Goal: Task Accomplishment & Management: Complete application form

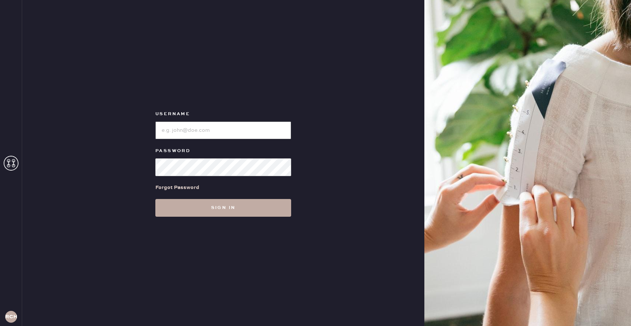
type input "reformationchestnuthill"
click at [266, 216] on button "Sign in" at bounding box center [223, 208] width 136 height 18
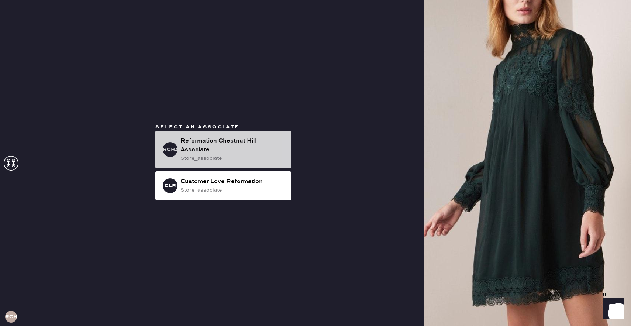
click at [252, 137] on div "Reformation Chestnut Hill Associate" at bounding box center [233, 146] width 105 height 18
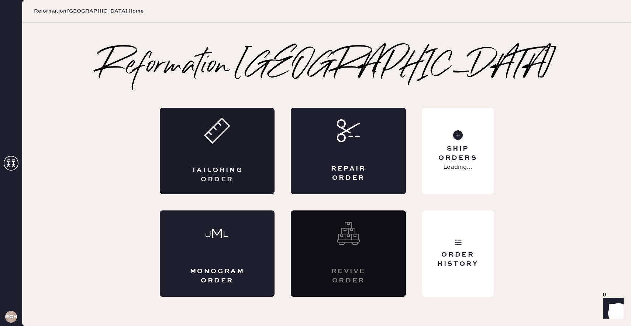
click at [239, 138] on div "Tailoring Order" at bounding box center [217, 151] width 115 height 86
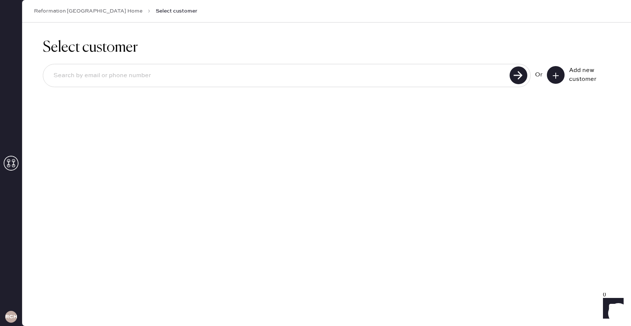
click at [475, 74] on input at bounding box center [278, 75] width 460 height 17
click at [553, 73] on icon at bounding box center [555, 75] width 7 height 7
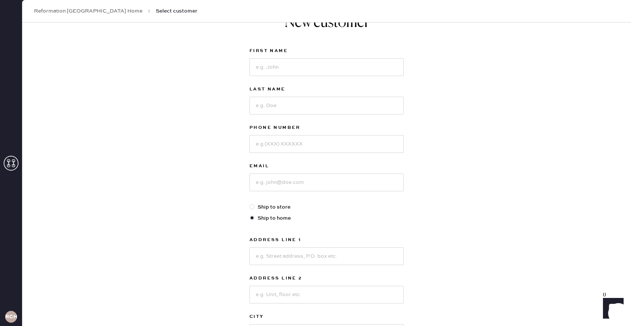
scroll to position [26, 0]
click at [376, 70] on input at bounding box center [327, 68] width 154 height 18
type input "[PERSON_NAME]"
click at [386, 101] on input at bounding box center [327, 106] width 154 height 18
type input "Bae"
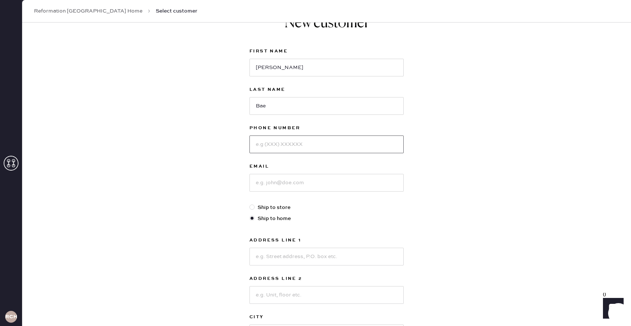
click at [386, 140] on input at bounding box center [327, 145] width 154 height 18
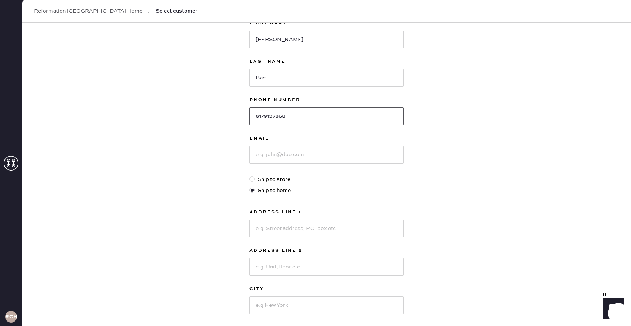
scroll to position [54, 0]
type input "6179137858"
click at [373, 161] on input at bounding box center [327, 155] width 154 height 18
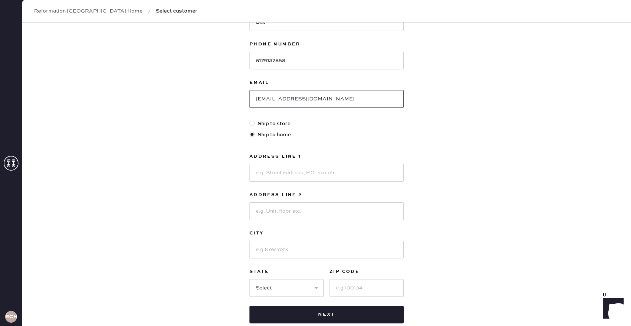
scroll to position [110, 0]
type input "[EMAIL_ADDRESS][DOMAIN_NAME]"
click at [372, 175] on input at bounding box center [327, 173] width 154 height 18
type input "[STREET_ADDRESS]"
click at [371, 204] on input at bounding box center [327, 211] width 154 height 18
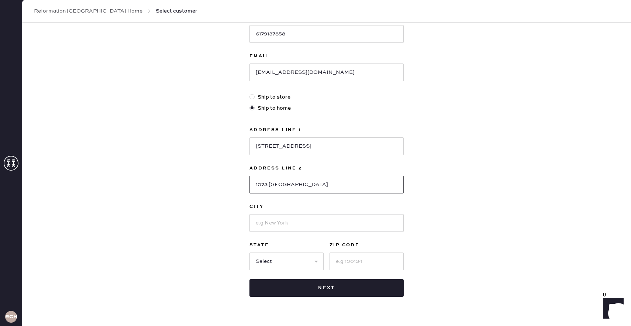
scroll to position [137, 0]
type input "1073 [GEOGRAPHIC_DATA]"
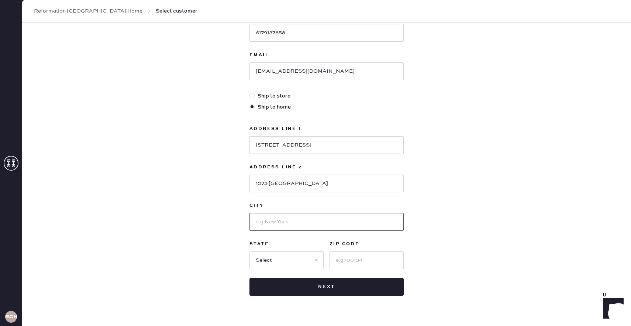
click at [368, 220] on input at bounding box center [327, 222] width 154 height 18
type input "[GEOGRAPHIC_DATA]"
click at [284, 260] on select "Select AK AL AR AZ CA CO CT [GEOGRAPHIC_DATA] DE FL [GEOGRAPHIC_DATA] HI [GEOGR…" at bounding box center [287, 260] width 74 height 18
select select "MA"
click at [331, 261] on input at bounding box center [367, 260] width 74 height 18
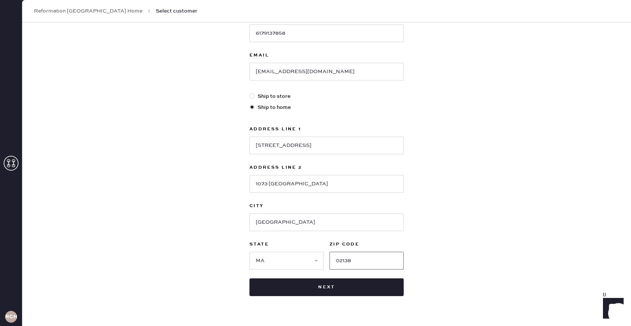
scroll to position [152, 0]
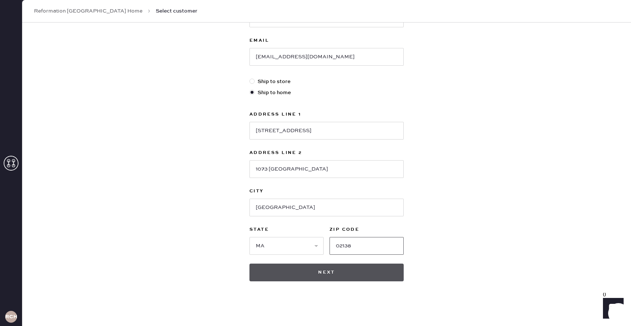
type input "02138"
click at [363, 267] on button "Next" at bounding box center [327, 273] width 154 height 18
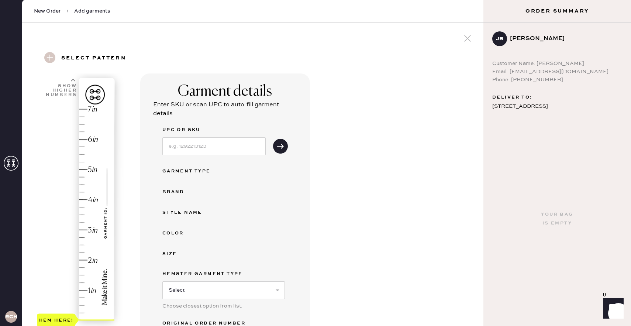
click at [84, 268] on div "Hem here!" at bounding box center [76, 215] width 79 height 218
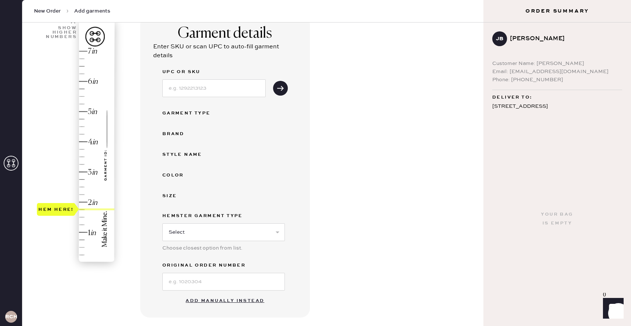
scroll to position [136, 0]
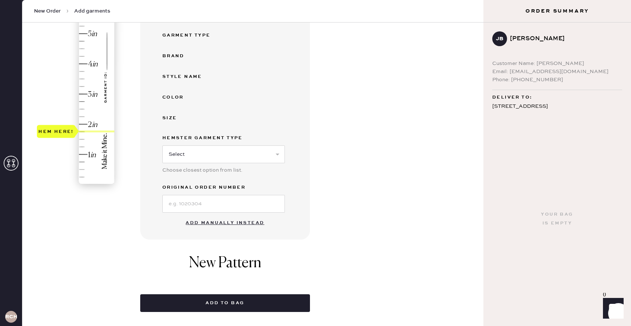
click at [234, 225] on button "Add manually instead" at bounding box center [225, 223] width 88 height 15
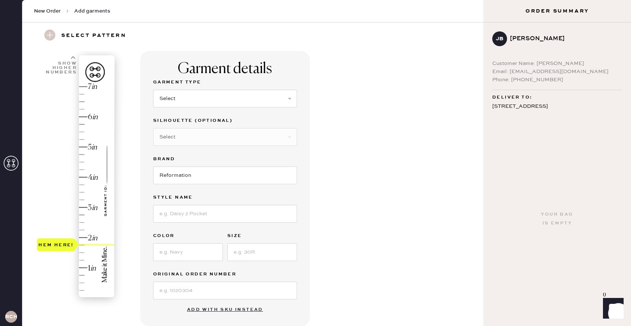
scroll to position [0, 0]
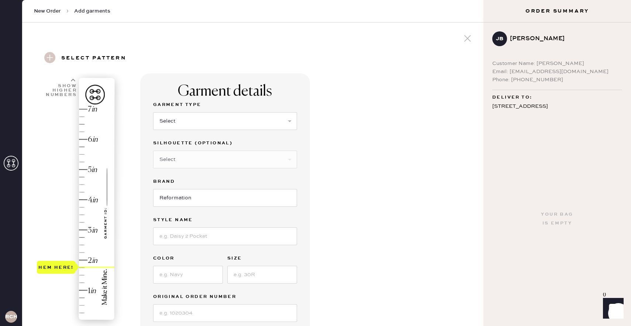
click at [235, 132] on div "Garment Type Select Basic Skirt Jeans Leggings Pants Shorts Basic Sleeved Dress…" at bounding box center [225, 119] width 144 height 38
click at [235, 119] on select "Select Basic Skirt Jeans Leggings Pants Shorts Basic Sleeved Dress Basic Sleeve…" at bounding box center [225, 121] width 144 height 18
select select "2"
click at [225, 158] on select "Select Other" at bounding box center [225, 160] width 144 height 18
select select "5"
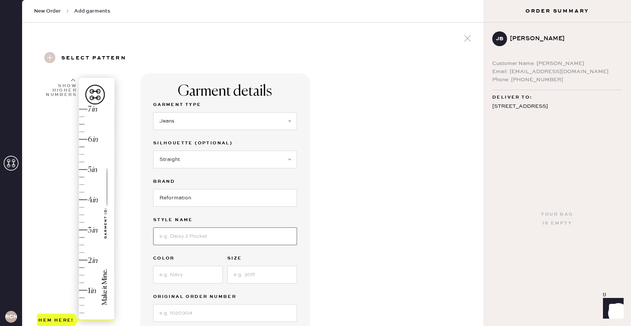
click at [202, 235] on input at bounding box center [225, 236] width 144 height 18
type input "Val 90s Mid Rise Straight"
click at [191, 279] on input at bounding box center [188, 275] width 70 height 18
type input "Pelican"
click at [242, 280] on input at bounding box center [262, 275] width 70 height 18
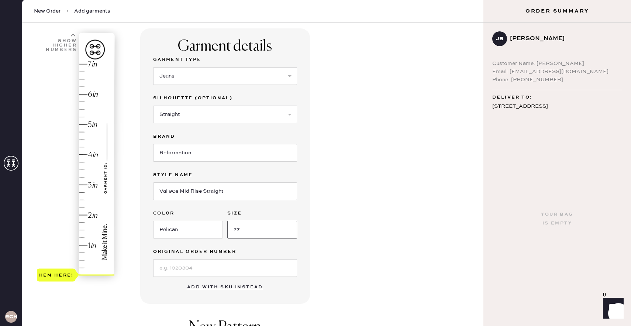
scroll to position [44, 0]
type input "27"
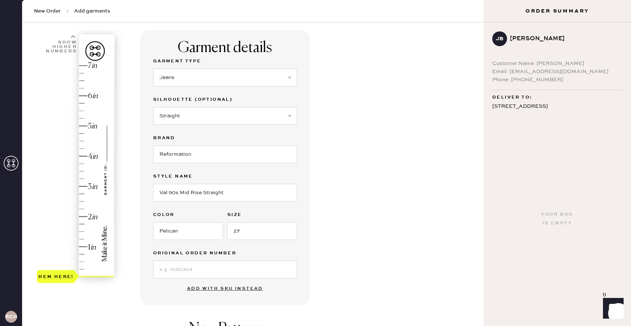
type input "1.75"
click at [82, 225] on div "Hem here!" at bounding box center [76, 171] width 79 height 218
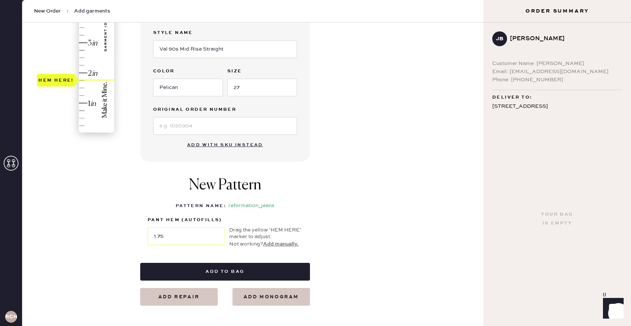
scroll to position [197, 0]
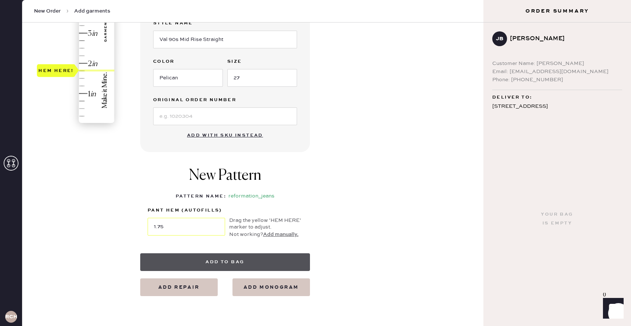
click at [272, 258] on button "Add to bag" at bounding box center [225, 262] width 170 height 18
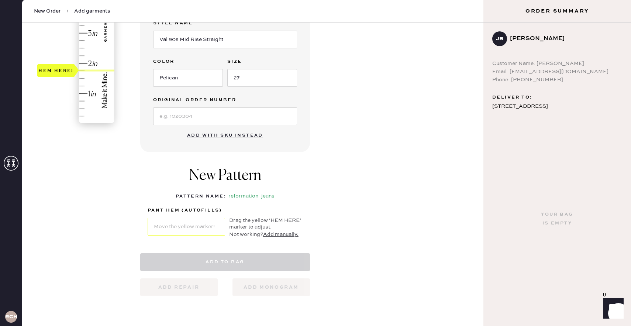
select select "2"
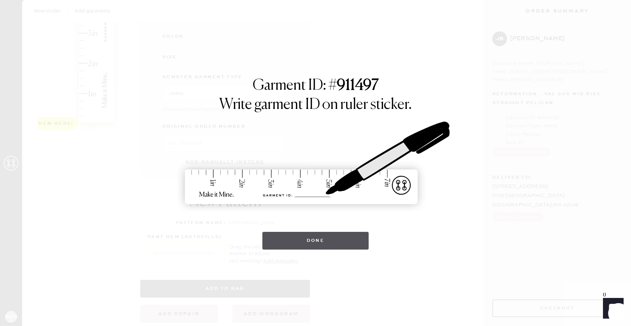
click at [332, 239] on button "Done" at bounding box center [316, 241] width 107 height 18
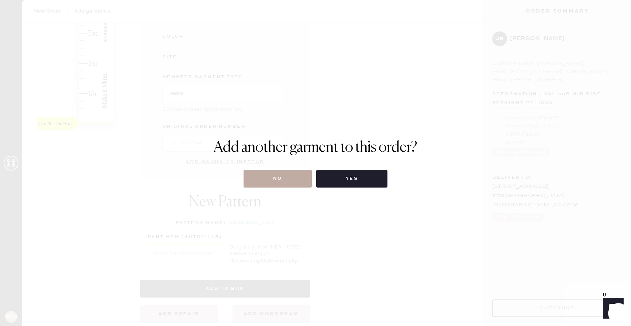
click at [311, 175] on button "No" at bounding box center [278, 179] width 68 height 18
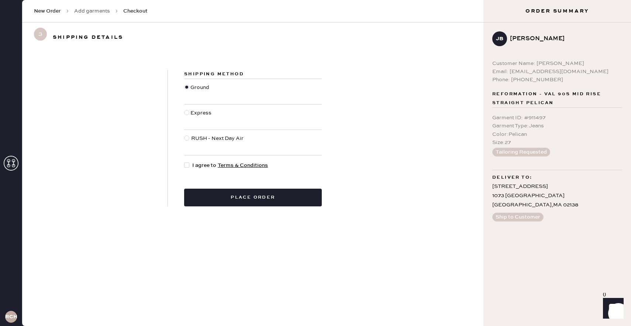
click at [189, 167] on div at bounding box center [186, 164] width 5 height 5
click at [185, 162] on input "I agree to Terms & Conditions" at bounding box center [184, 161] width 0 height 0
checkbox input "true"
click at [240, 197] on button "Place order" at bounding box center [253, 198] width 138 height 18
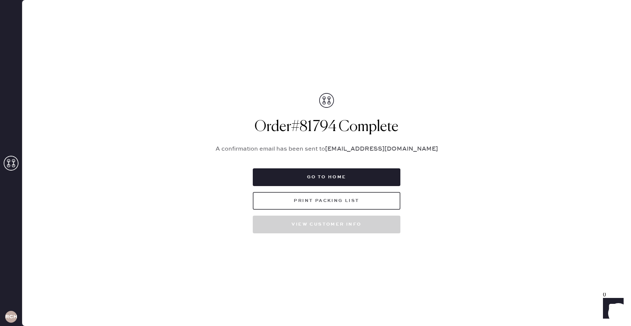
click at [350, 200] on button "Print Packing List" at bounding box center [327, 201] width 148 height 18
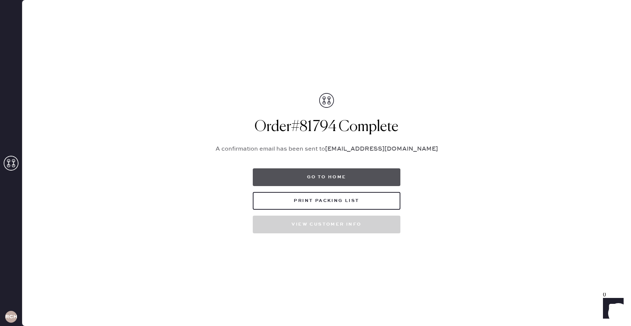
click at [350, 182] on button "Go to home" at bounding box center [327, 177] width 148 height 18
